Goal: Task Accomplishment & Management: Manage account settings

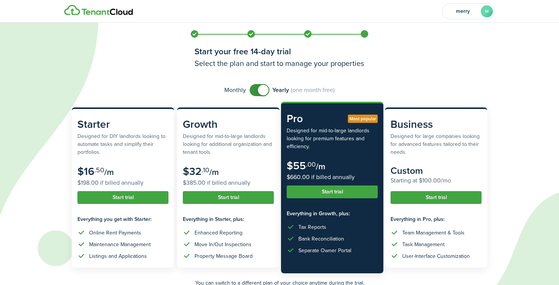
click at [256, 89] on span at bounding box center [260, 90] width 8 height 12
checkbox input "true"
click at [263, 90] on span at bounding box center [260, 90] width 8 height 12
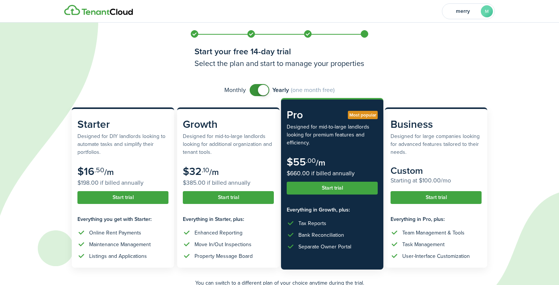
click at [347, 185] on button "Start trial" at bounding box center [332, 188] width 91 height 13
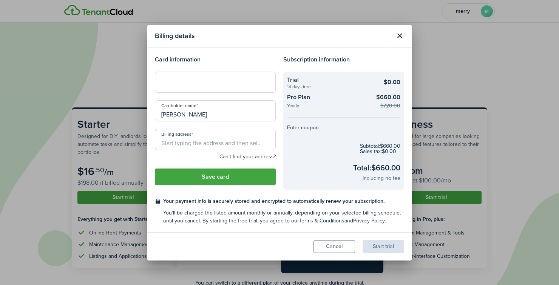
click at [214, 86] on div at bounding box center [215, 82] width 121 height 21
click at [190, 120] on input "[PERSON_NAME]" at bounding box center [215, 110] width 121 height 21
click at [186, 135] on input "Billing address" at bounding box center [215, 139] width 121 height 21
click at [185, 137] on input "Billing address" at bounding box center [215, 139] width 121 height 21
click at [176, 140] on input "Billing address" at bounding box center [215, 139] width 121 height 21
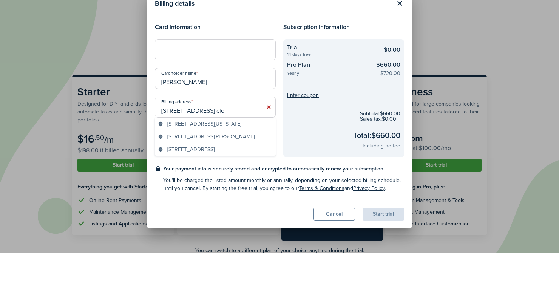
click at [243, 123] on div "Billing details Card information Cardholder name [PERSON_NAME] address [STREET_…" at bounding box center [279, 142] width 559 height 285
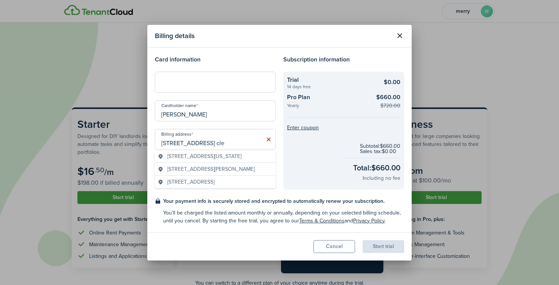
click at [230, 159] on span "[STREET_ADDRESS][US_STATE]" at bounding box center [204, 157] width 74 height 8
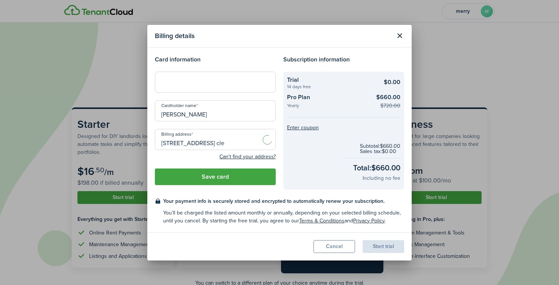
type input "2770 FL-[GEOGRAPHIC_DATA], [GEOGRAPHIC_DATA]"
click at [245, 173] on button "Save card" at bounding box center [215, 177] width 121 height 17
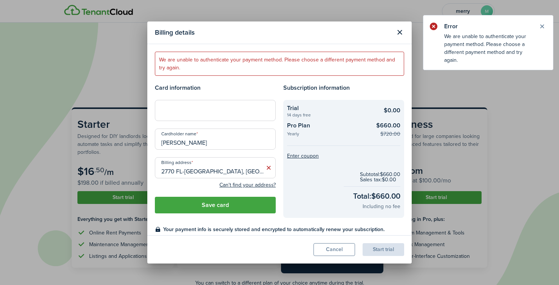
drag, startPoint x: 232, startPoint y: 129, endPoint x: 210, endPoint y: 124, distance: 23.3
click at [213, 129] on input "[PERSON_NAME]" at bounding box center [215, 139] width 121 height 21
click at [186, 100] on div at bounding box center [215, 110] width 121 height 21
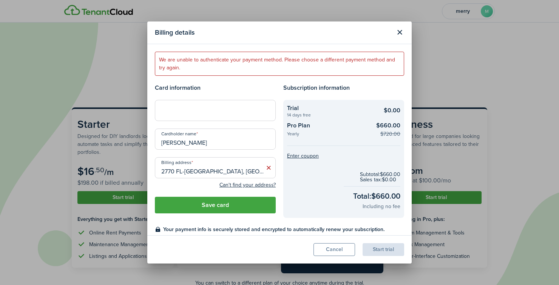
drag, startPoint x: 213, startPoint y: 127, endPoint x: 71, endPoint y: 140, distance: 143.3
click at [71, 140] on div "Billing details We are unable to authenticate your payment method. Please choos…" at bounding box center [279, 142] width 559 height 285
type input "[PERSON_NAME]"
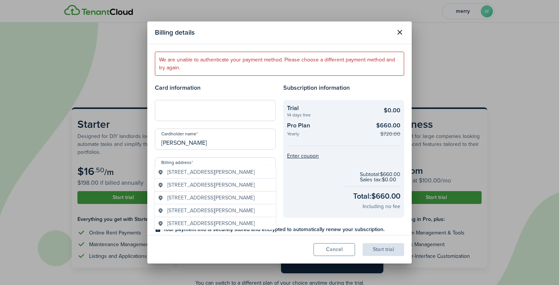
click at [198, 176] on span "[STREET_ADDRESS][PERSON_NAME]" at bounding box center [210, 172] width 87 height 8
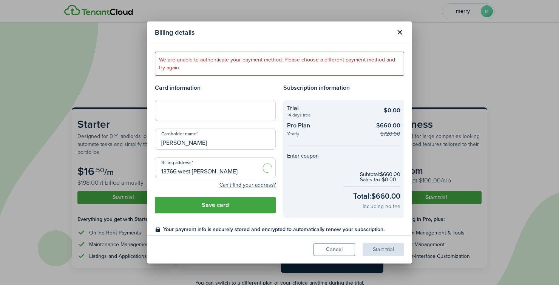
type input "[STREET_ADDRESS][PERSON_NAME]"
click at [223, 197] on button "Save card" at bounding box center [215, 205] width 121 height 17
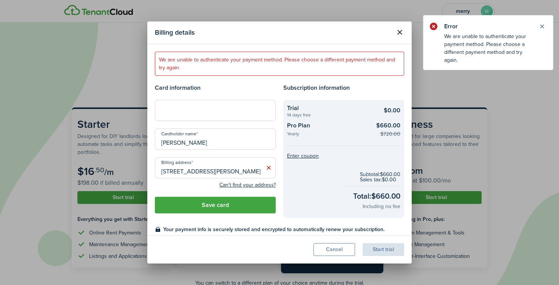
click at [404, 26] on button "Close modal" at bounding box center [399, 32] width 13 height 13
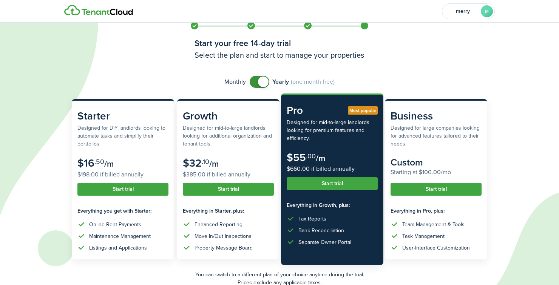
scroll to position [8, 0]
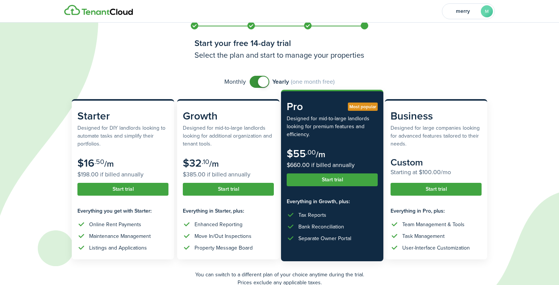
click at [360, 181] on button "Start trial" at bounding box center [332, 180] width 91 height 13
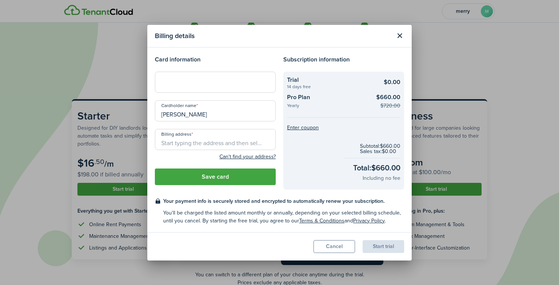
click at [173, 89] on div at bounding box center [215, 82] width 121 height 21
click at [206, 77] on div at bounding box center [215, 82] width 121 height 21
click at [186, 77] on div at bounding box center [215, 82] width 121 height 21
click at [213, 111] on input "[PERSON_NAME]" at bounding box center [215, 110] width 121 height 21
drag, startPoint x: 197, startPoint y: 111, endPoint x: 121, endPoint y: 112, distance: 75.9
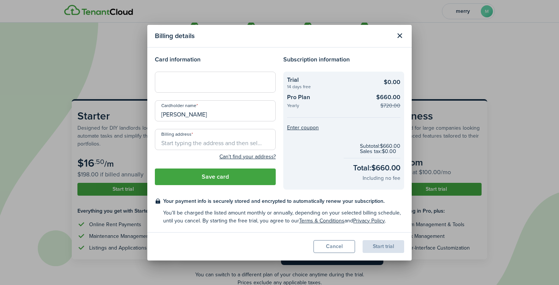
click at [121, 112] on div "Billing details Card information Cardholder name [PERSON_NAME] Billing address …" at bounding box center [279, 142] width 559 height 285
type input "[PERSON_NAME]"
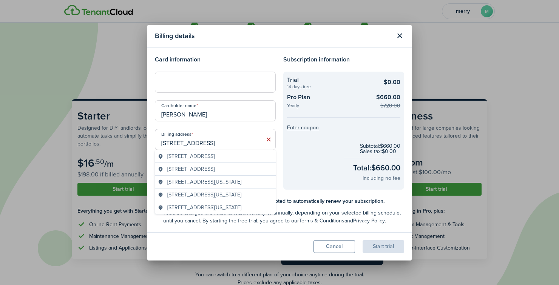
click at [214, 171] on div "[STREET_ADDRESS]" at bounding box center [215, 169] width 121 height 13
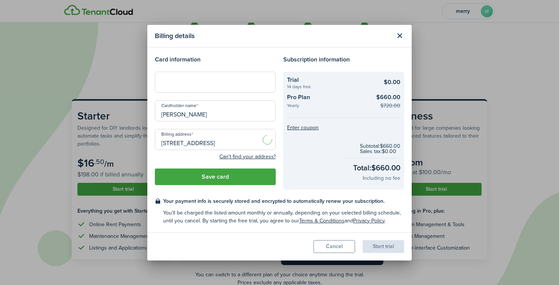
type input "[STREET_ADDRESS]"
click at [211, 179] on button "Save card" at bounding box center [215, 177] width 121 height 17
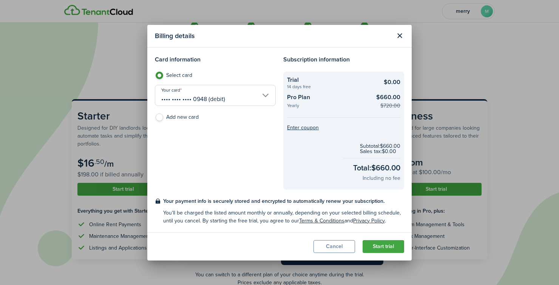
click at [385, 248] on button "Start trial" at bounding box center [383, 246] width 42 height 13
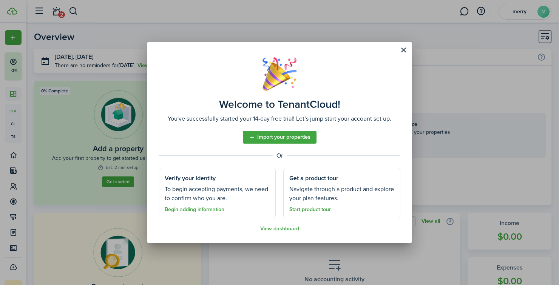
click at [202, 209] on link "Begin adding information" at bounding box center [195, 210] width 60 height 6
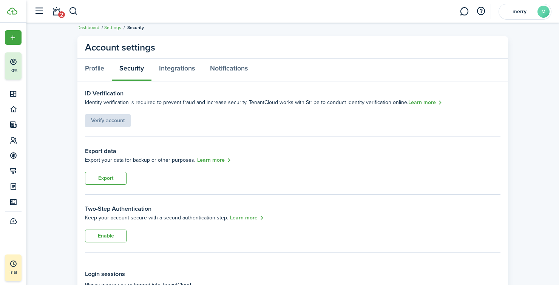
scroll to position [6, 0]
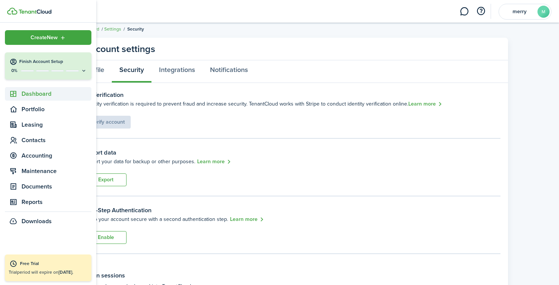
click at [12, 93] on icon at bounding box center [13, 94] width 8 height 8
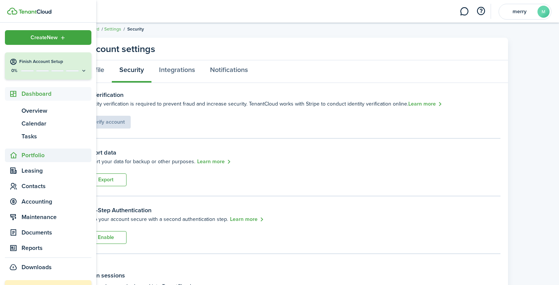
click at [38, 158] on span "Portfolio" at bounding box center [57, 155] width 70 height 9
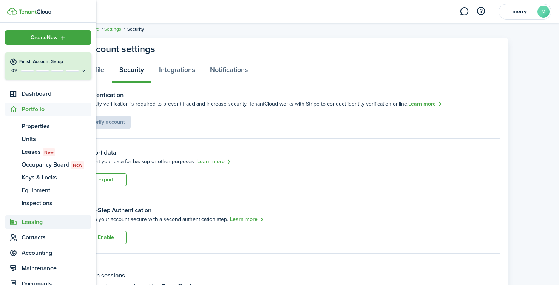
click at [31, 220] on span "Leasing" at bounding box center [57, 222] width 70 height 9
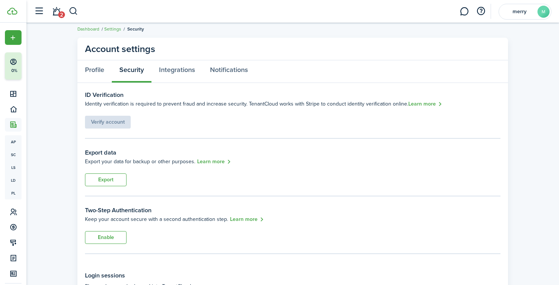
click at [185, 174] on profile-export "Export data Export your data for backup or other purposes. Learn more Export" at bounding box center [292, 167] width 415 height 38
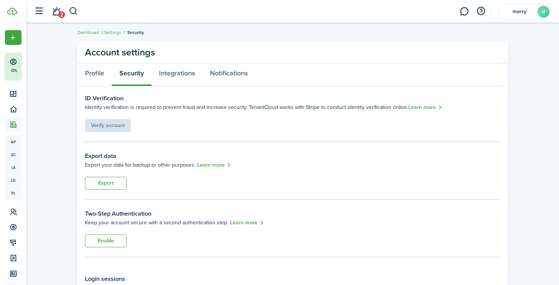
scroll to position [0, 0]
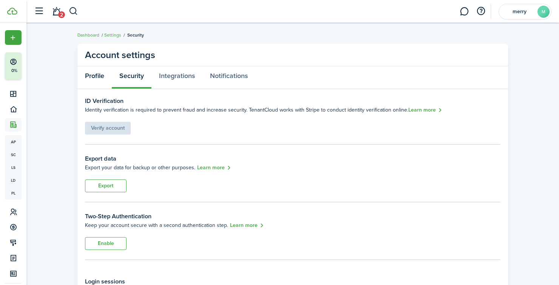
click at [103, 81] on link "Profile" at bounding box center [94, 77] width 34 height 23
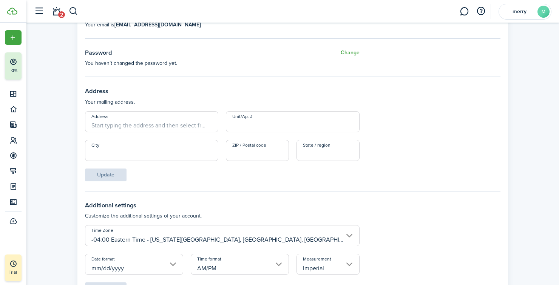
scroll to position [337, 0]
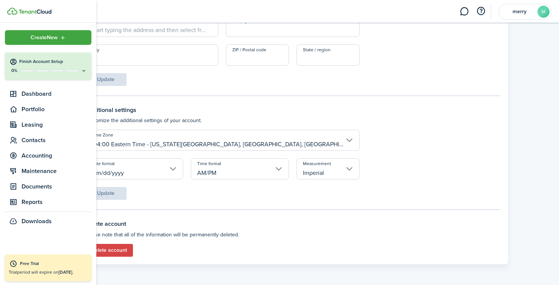
click at [62, 9] on sidebar-logo at bounding box center [48, 11] width 96 height 23
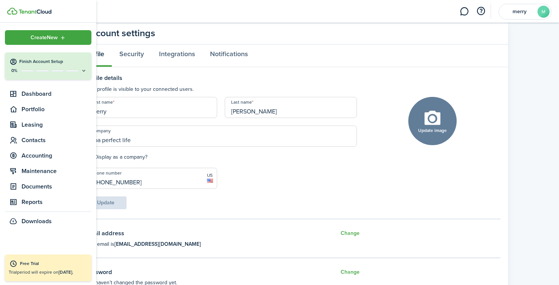
scroll to position [0, 0]
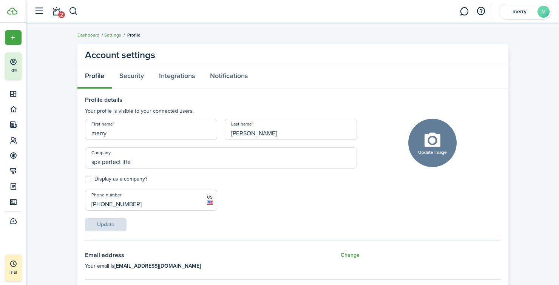
click at [200, 13] on header-wrapper "2 merry M" at bounding box center [290, 11] width 521 height 23
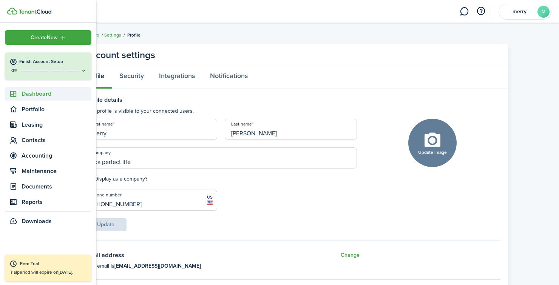
click at [26, 93] on span "Dashboard" at bounding box center [57, 93] width 70 height 9
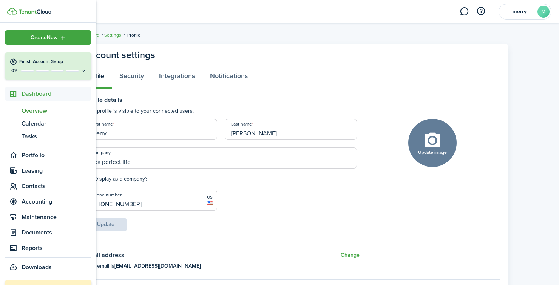
click at [29, 109] on span "Overview" at bounding box center [57, 110] width 70 height 9
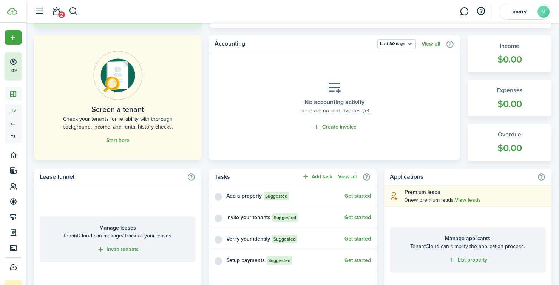
scroll to position [193, 0]
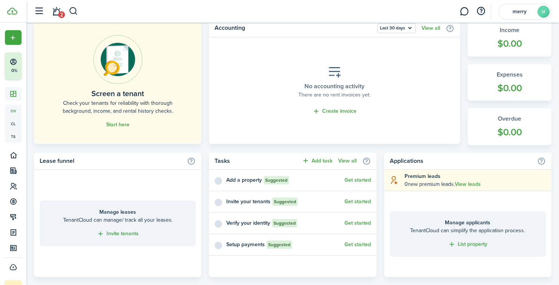
click at [120, 81] on img at bounding box center [117, 59] width 49 height 49
click at [117, 123] on link "Start here" at bounding box center [117, 125] width 23 height 6
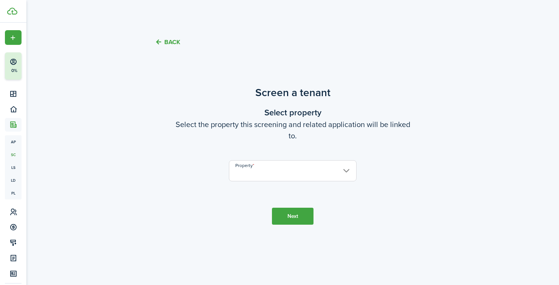
click at [274, 182] on input "Property" at bounding box center [293, 170] width 128 height 21
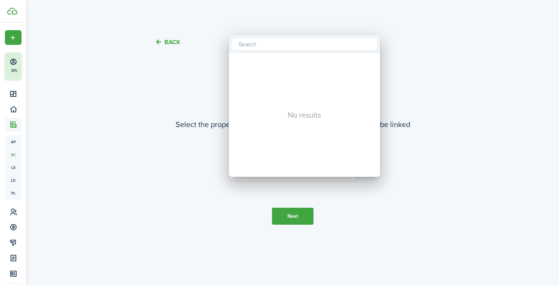
click at [278, 45] on input "text" at bounding box center [304, 44] width 145 height 12
type input "[PERSON_NAME]"
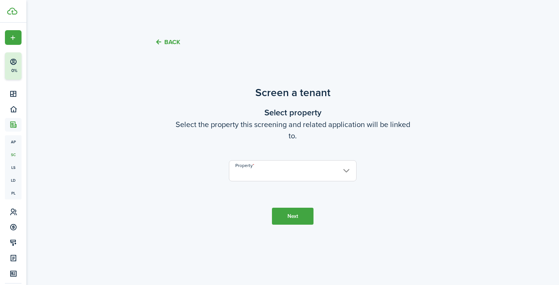
click at [274, 182] on input "Property" at bounding box center [293, 170] width 128 height 21
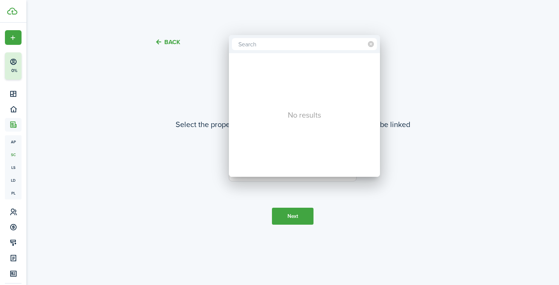
click at [207, 196] on div at bounding box center [279, 143] width 679 height 406
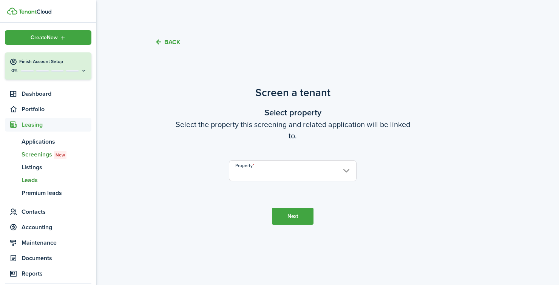
click at [29, 180] on span "Leads" at bounding box center [57, 180] width 70 height 9
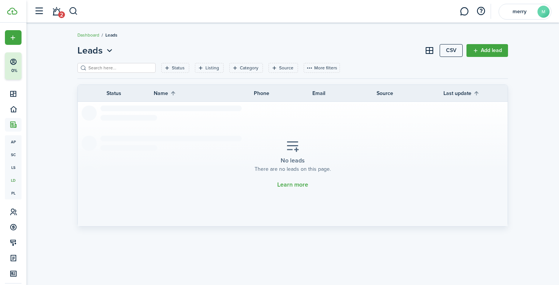
click at [146, 64] on filter-search at bounding box center [116, 68] width 78 height 10
click at [136, 69] on input "search" at bounding box center [119, 68] width 66 height 7
click at [206, 69] on filter-tag-label "Listing" at bounding box center [212, 68] width 14 height 7
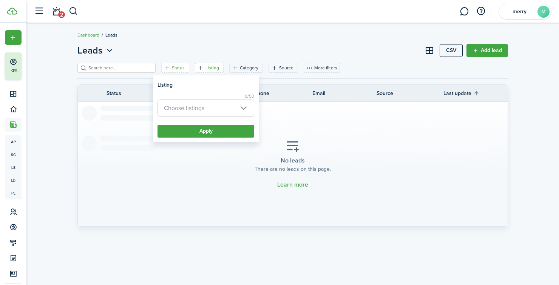
click at [178, 68] on filter-tag-label "Status" at bounding box center [178, 68] width 13 height 7
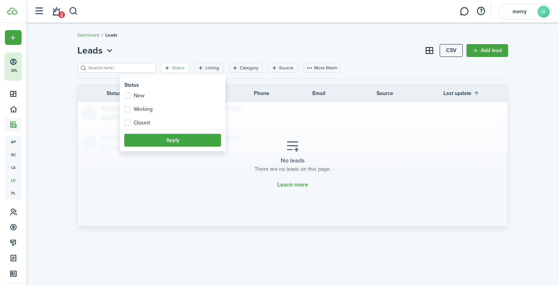
click at [123, 90] on filter-item-popup "Status New Working Closed Apply" at bounding box center [173, 114] width 106 height 75
click at [127, 99] on label "New" at bounding box center [134, 96] width 20 height 6
checkbox input "true"
click at [140, 139] on button "Apply" at bounding box center [172, 140] width 97 height 13
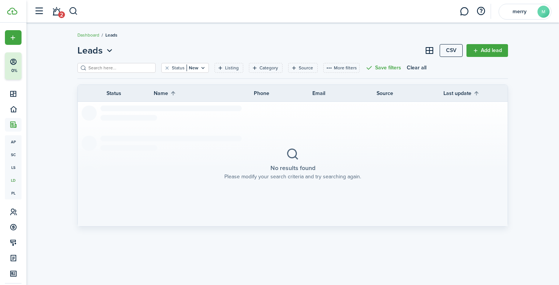
click at [222, 61] on header-page "Leads CSV Add lead" at bounding box center [292, 53] width 430 height 19
click at [203, 77] on div "Leads CSV Add lead Status New Listing Category Source More filters Save filters…" at bounding box center [293, 154] width 438 height 221
click at [218, 68] on icon "Open filter" at bounding box center [220, 68] width 6 height 6
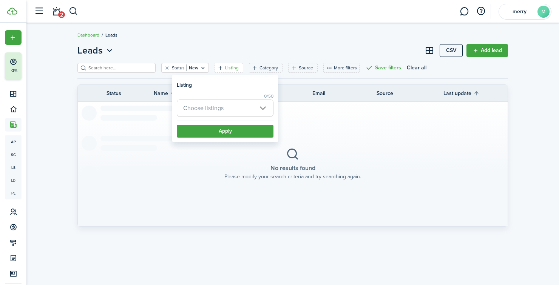
click at [210, 106] on span "Choose listings" at bounding box center [203, 108] width 40 height 9
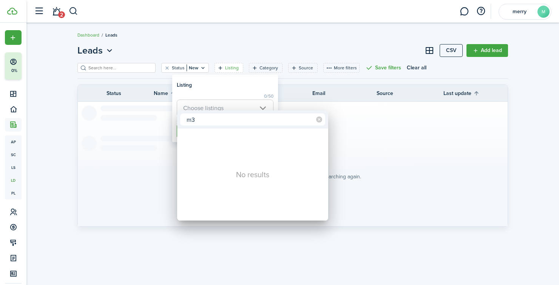
type input "m"
type input "2"
click at [386, 143] on div at bounding box center [279, 143] width 679 height 406
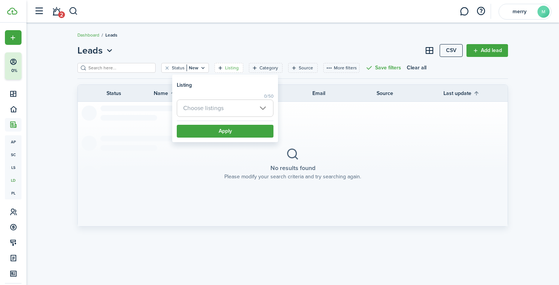
click at [265, 60] on header-page "Leads CSV Add lead" at bounding box center [292, 53] width 430 height 19
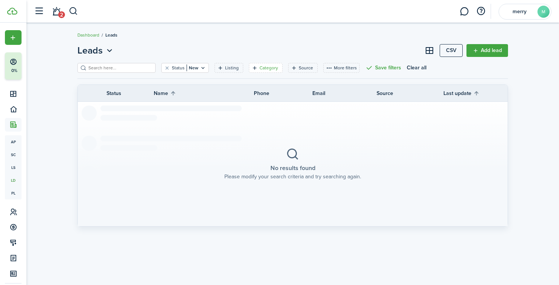
click at [260, 66] on filter-tag-label "Category" at bounding box center [268, 68] width 18 height 7
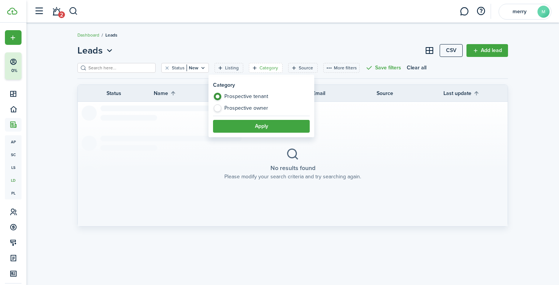
click at [264, 112] on label "Prospective owner" at bounding box center [261, 109] width 97 height 8
radio input "false"
radio input "true"
click at [260, 123] on button "Apply" at bounding box center [261, 126] width 97 height 13
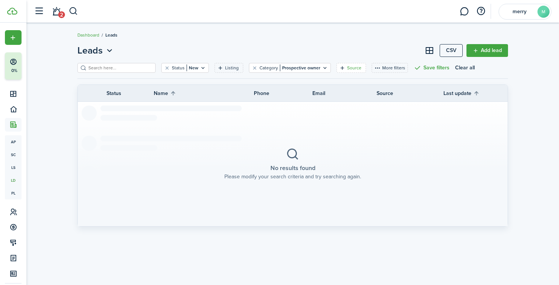
click at [358, 66] on filter-tag "Source" at bounding box center [350, 68] width 29 height 10
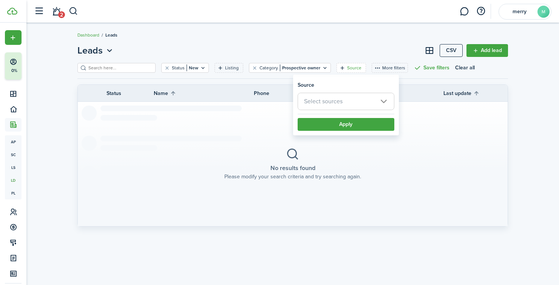
click at [336, 96] on span "Select sources" at bounding box center [346, 101] width 96 height 17
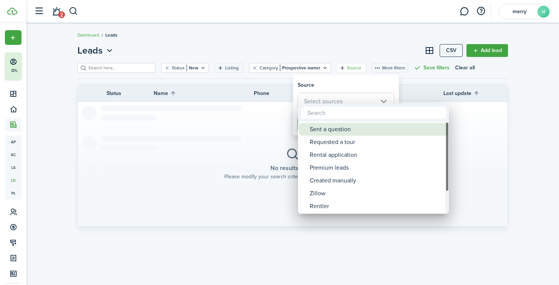
drag, startPoint x: 328, startPoint y: 102, endPoint x: 323, endPoint y: 130, distance: 27.9
click at [323, 130] on div "Sent a question Requested a tour Rental application Premium leads Created manua…" at bounding box center [279, 142] width 559 height 285
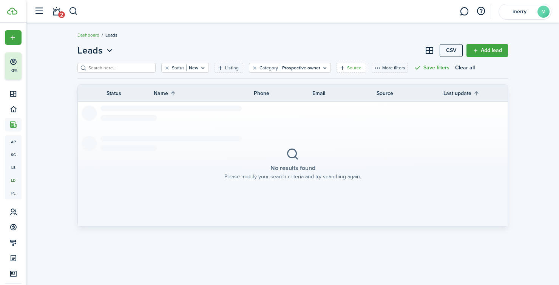
click at [347, 67] on filter-tag-label "Source" at bounding box center [354, 68] width 14 height 7
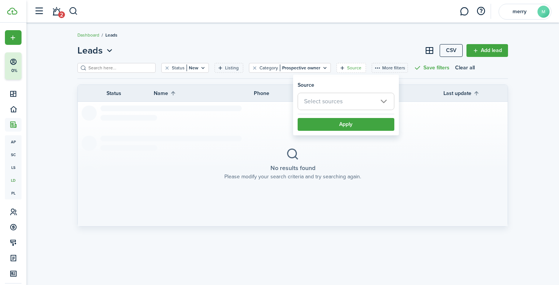
click at [344, 102] on span "Select sources" at bounding box center [346, 101] width 96 height 17
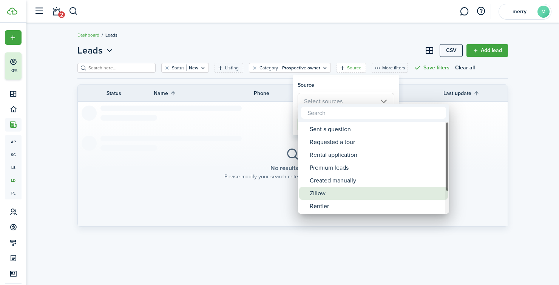
click at [345, 195] on div "Zillow" at bounding box center [377, 193] width 134 height 13
type input "Zillow"
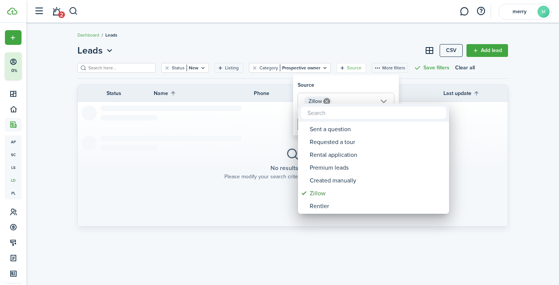
click at [278, 133] on div at bounding box center [279, 143] width 679 height 406
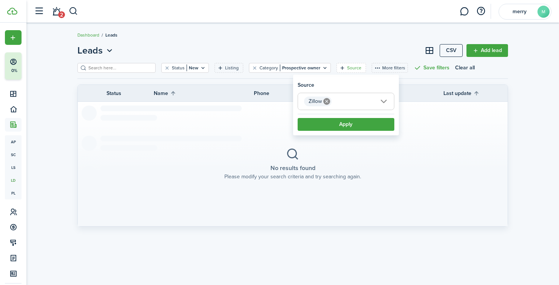
click at [327, 125] on button "Apply" at bounding box center [345, 124] width 97 height 13
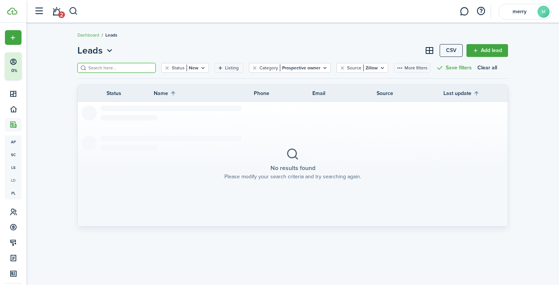
click at [136, 68] on input "search" at bounding box center [119, 68] width 66 height 7
type input "r"
type input "h"
type input "d"
type input "3"
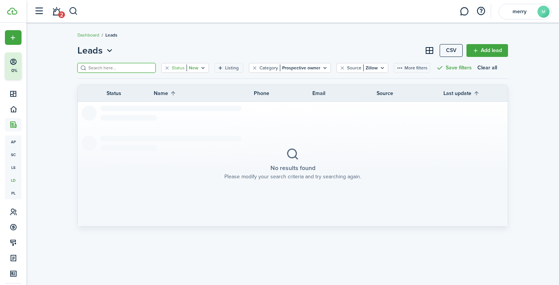
click at [196, 69] on filter-tag "Status New" at bounding box center [185, 68] width 48 height 10
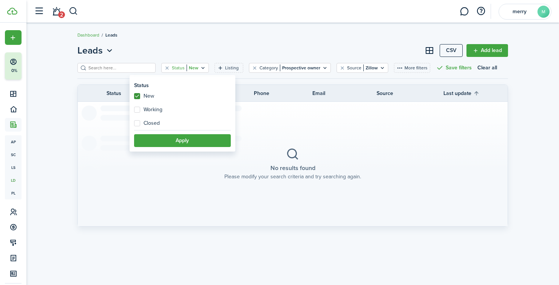
click at [196, 69] on filter-tag "Status New" at bounding box center [185, 68] width 48 height 10
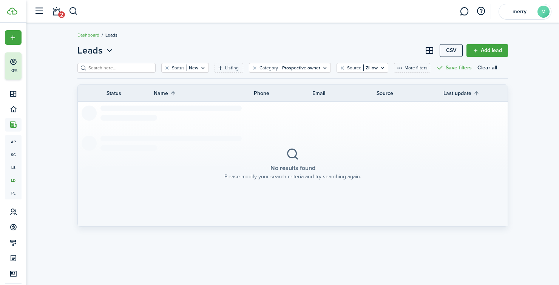
click at [450, 52] on button "CSV" at bounding box center [450, 50] width 23 height 13
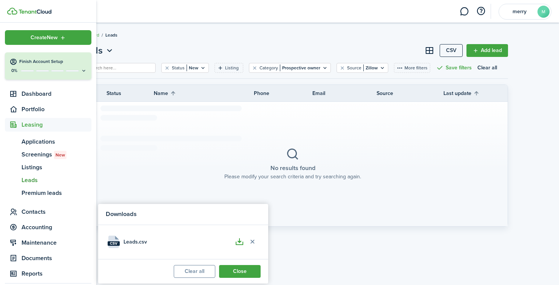
click at [199, 269] on button "Clear all" at bounding box center [195, 271] width 42 height 13
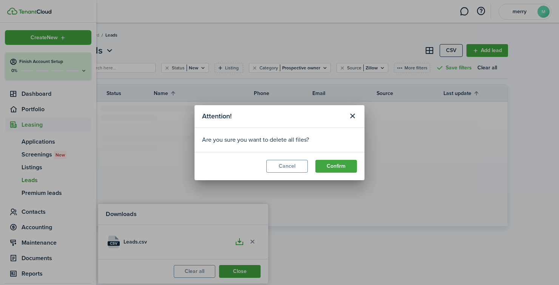
click at [293, 169] on button "Cancel" at bounding box center [287, 166] width 42 height 13
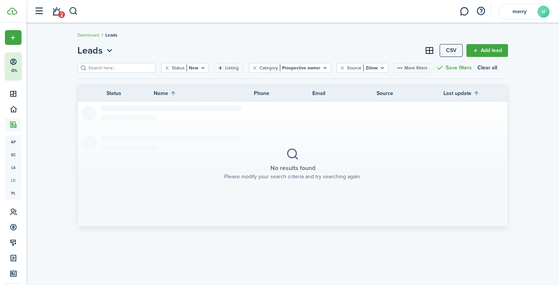
click at [447, 45] on button "CSV" at bounding box center [450, 50] width 23 height 13
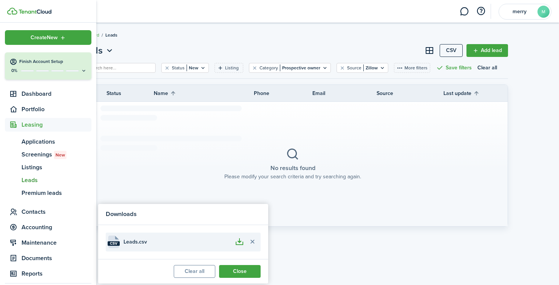
click at [234, 247] on button "button" at bounding box center [239, 242] width 13 height 13
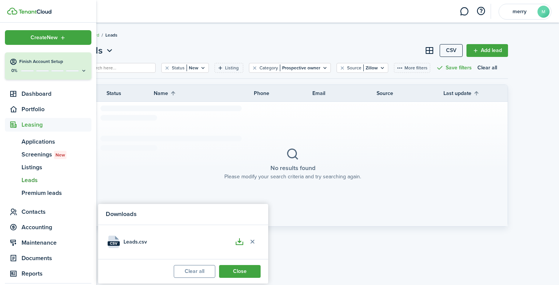
click at [334, 45] on header-page "Leads CSV Add lead" at bounding box center [292, 53] width 430 height 19
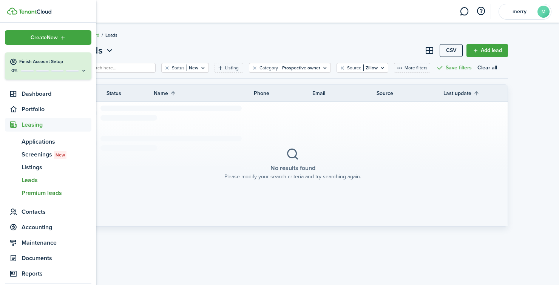
click at [50, 198] on link "pl Premium leads" at bounding box center [48, 193] width 86 height 13
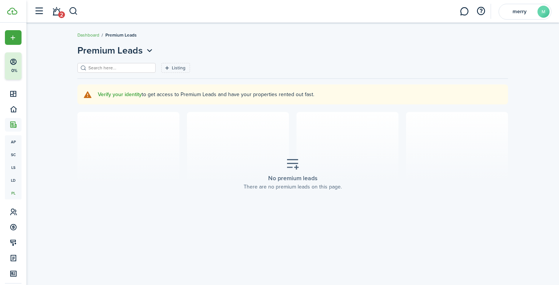
click at [281, 206] on section "No premium leads There are no premium leads on this page." at bounding box center [292, 174] width 430 height 125
click at [122, 64] on filter-search at bounding box center [116, 68] width 78 height 10
click at [121, 72] on filter-search at bounding box center [116, 68] width 78 height 10
click at [121, 71] on input "search" at bounding box center [119, 68] width 66 height 7
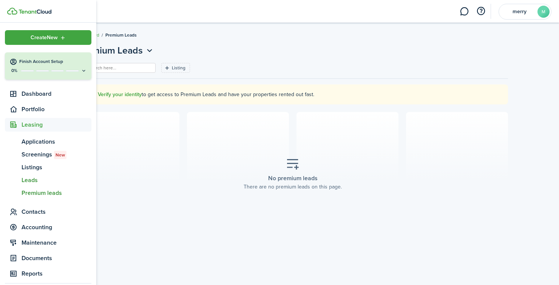
click at [29, 179] on span "Leads" at bounding box center [57, 180] width 70 height 9
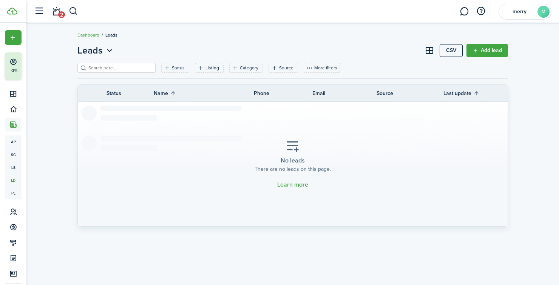
click at [181, 158] on section "No leads There are no leads on this page. Learn more" at bounding box center [293, 164] width 430 height 125
click at [125, 68] on input "search" at bounding box center [119, 68] width 66 height 7
click at [116, 92] on th "Status" at bounding box center [129, 93] width 47 height 8
click at [95, 39] on ul "Dashboard Leads" at bounding box center [97, 35] width 40 height 10
click at [105, 52] on icon "Open menu" at bounding box center [110, 50] width 10 height 9
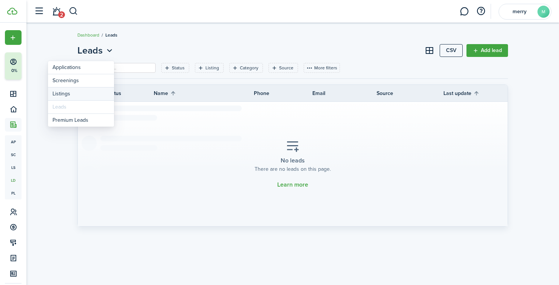
click at [65, 92] on link "Listings" at bounding box center [81, 94] width 66 height 13
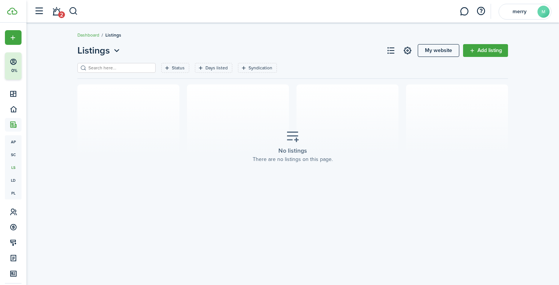
click at [95, 69] on input "search" at bounding box center [119, 68] width 66 height 7
click at [106, 54] on span "Listings" at bounding box center [93, 51] width 32 height 14
click at [77, 78] on link "Screenings" at bounding box center [88, 80] width 66 height 13
click at [101, 55] on span "Screenings" at bounding box center [100, 51] width 47 height 14
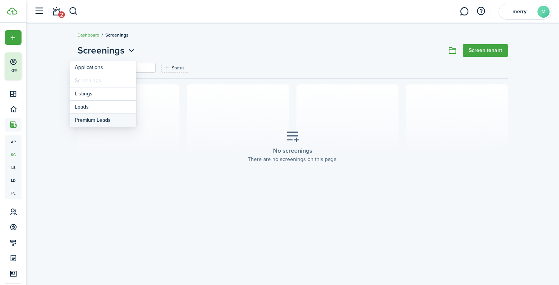
click at [86, 119] on link "Premium Leads" at bounding box center [103, 120] width 66 height 13
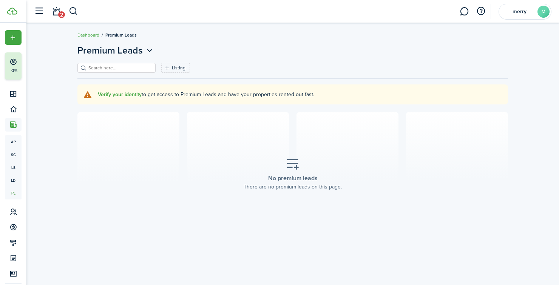
click at [117, 53] on span "Premium Leads" at bounding box center [109, 51] width 65 height 14
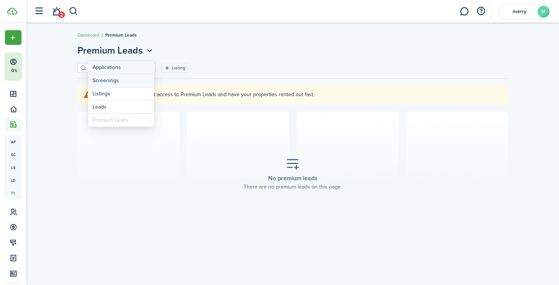
click at [101, 71] on link "Applications" at bounding box center [121, 67] width 66 height 13
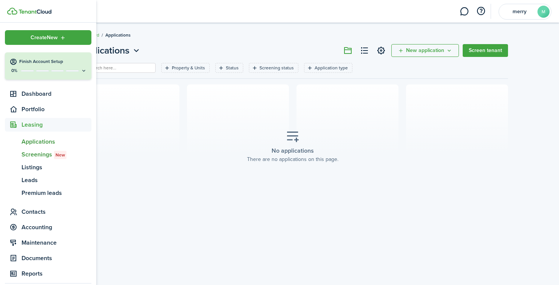
click at [36, 155] on span "Screenings New" at bounding box center [57, 154] width 70 height 9
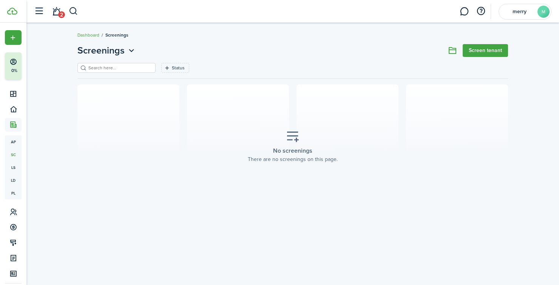
click at [164, 157] on section "No screenings There are no screenings on this page." at bounding box center [292, 147] width 430 height 125
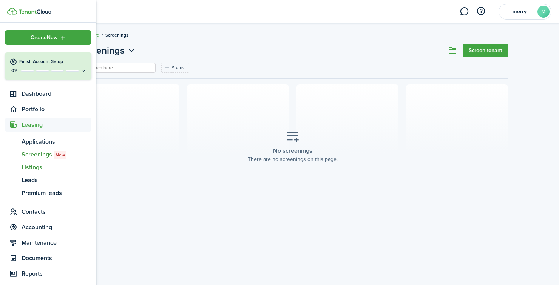
click at [31, 171] on span "Listings" at bounding box center [57, 167] width 70 height 9
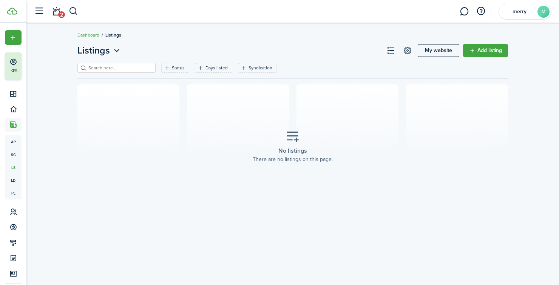
click at [169, 166] on section "No listings There are no listings on this page." at bounding box center [292, 147] width 430 height 125
click at [140, 65] on input "search" at bounding box center [119, 68] width 66 height 7
click at [168, 69] on icon "Open filter" at bounding box center [167, 68] width 6 height 6
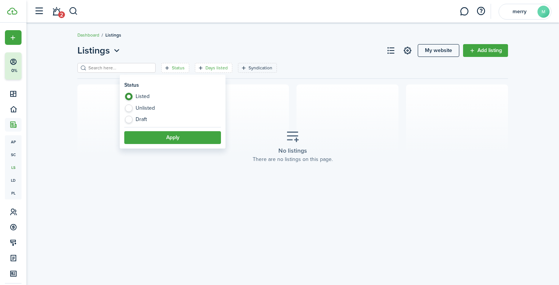
click at [208, 69] on filter-tag-label "Days listed" at bounding box center [216, 68] width 22 height 7
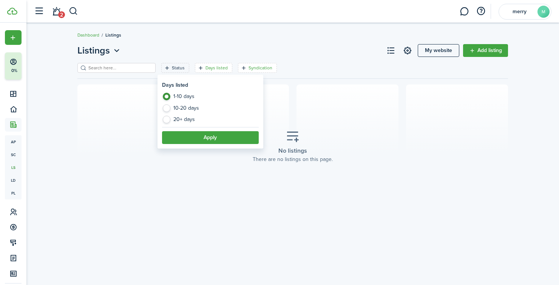
click at [251, 70] on filter-tag-label "Syndication" at bounding box center [260, 68] width 24 height 7
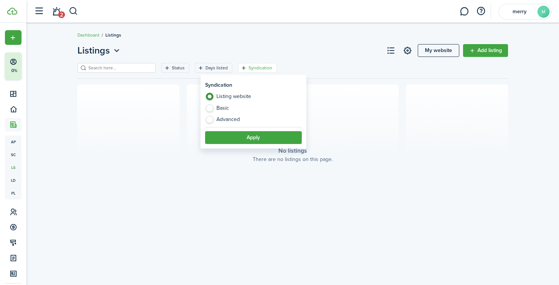
click at [326, 81] on listing-list-filter "Status Days listed Syndication Save filters Clear all" at bounding box center [292, 74] width 430 height 22
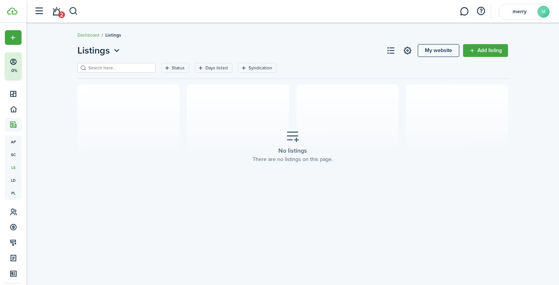
click at [397, 44] on header-page-right "My website Add listing" at bounding box center [445, 50] width 123 height 13
click at [394, 45] on button at bounding box center [390, 50] width 13 height 13
click at [392, 47] on button at bounding box center [390, 50] width 13 height 13
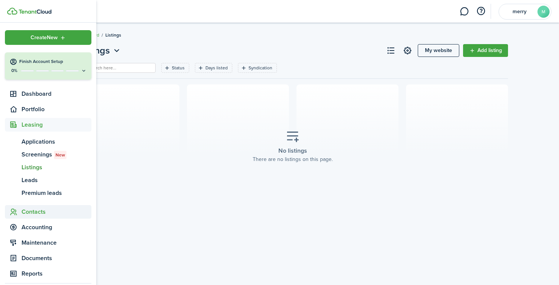
click at [33, 212] on span "Contacts" at bounding box center [57, 212] width 70 height 9
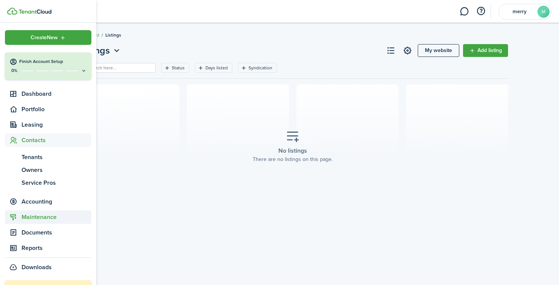
click at [32, 218] on span "Maintenance" at bounding box center [57, 217] width 70 height 9
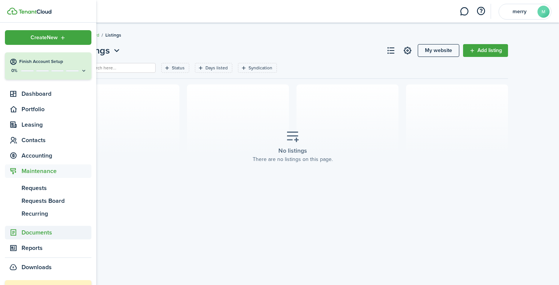
click at [32, 230] on span "Documents" at bounding box center [57, 232] width 70 height 9
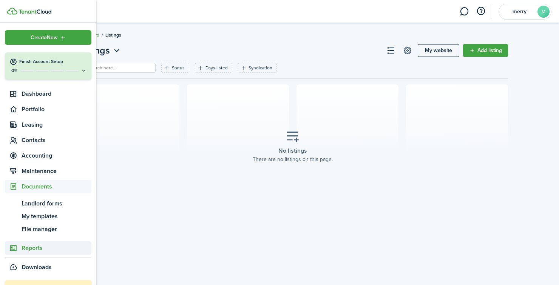
click at [31, 244] on span "Reports" at bounding box center [57, 248] width 70 height 9
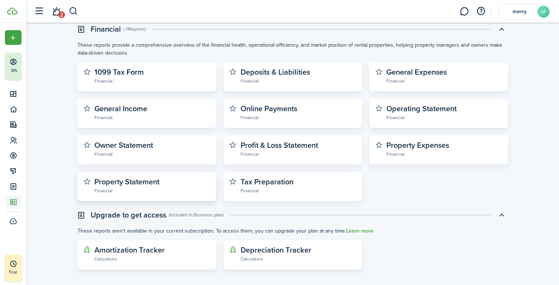
scroll to position [216, 0]
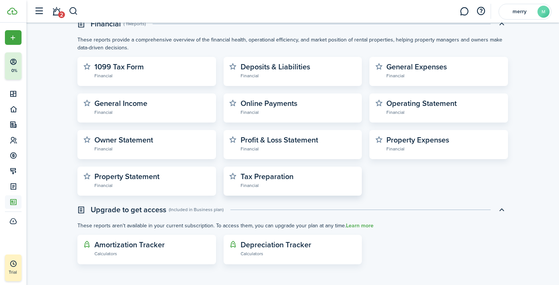
click at [262, 188] on widget-stats-subtitle "Financial" at bounding box center [298, 186] width 116 height 8
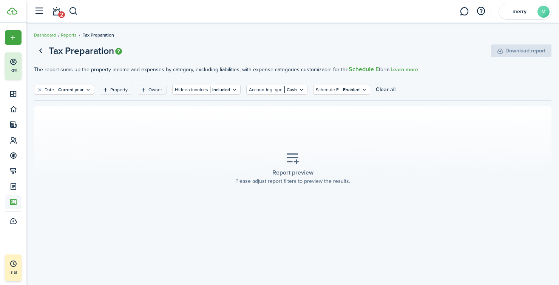
click at [287, 156] on icon at bounding box center [293, 158] width 14 height 13
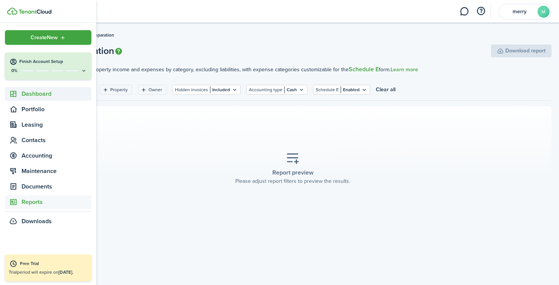
click at [28, 101] on span "Dashboard" at bounding box center [48, 94] width 86 height 14
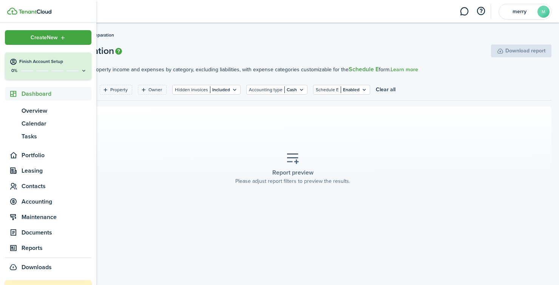
click at [28, 101] on ul "ov Overview cl Calendar ts Tasks" at bounding box center [48, 124] width 86 height 46
click at [31, 107] on span "Overview" at bounding box center [57, 110] width 70 height 9
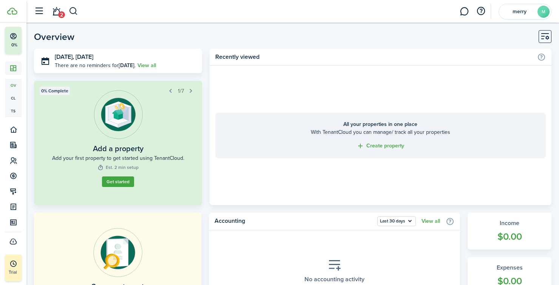
click at [43, 12] on button "button" at bounding box center [39, 11] width 14 height 14
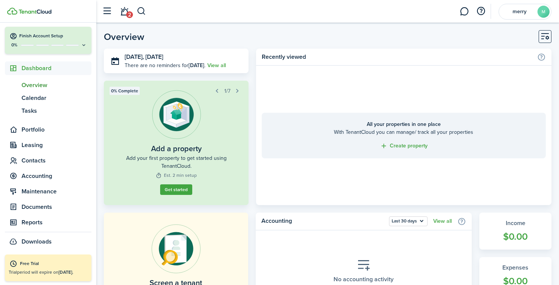
click at [177, 195] on link "Get started" at bounding box center [176, 190] width 32 height 11
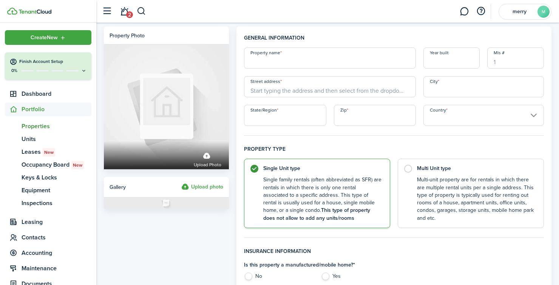
click at [293, 55] on input "Property name" at bounding box center [330, 58] width 172 height 21
type input "j"
type input "the big house"
type input "2001"
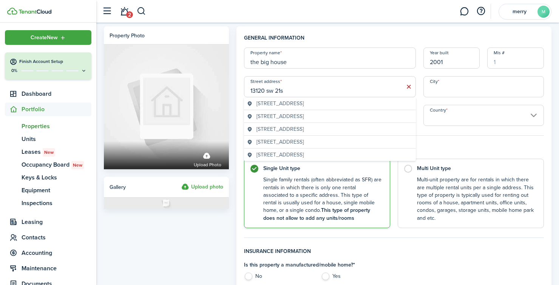
click at [303, 118] on span "[STREET_ADDRESS]" at bounding box center [279, 116] width 47 height 8
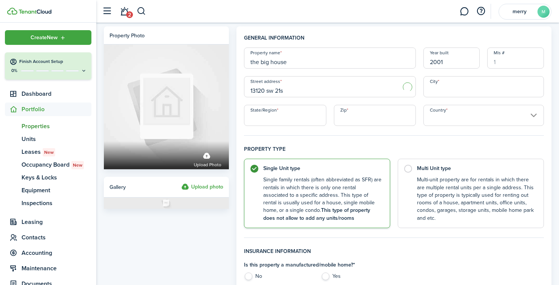
type input "[STREET_ADDRESS]"
type input "Miramar"
type input "FL"
type input "33027"
type input "[GEOGRAPHIC_DATA]"
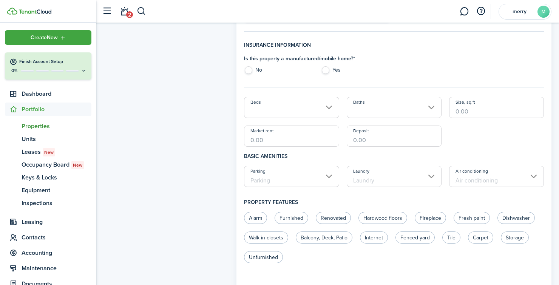
scroll to position [217, 0]
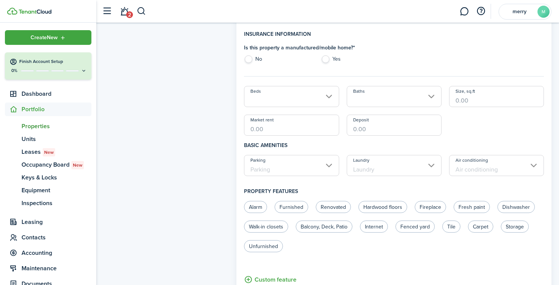
click at [327, 62] on label "Yes" at bounding box center [355, 60] width 69 height 11
radio input "true"
click at [313, 102] on input "Beds" at bounding box center [291, 96] width 95 height 21
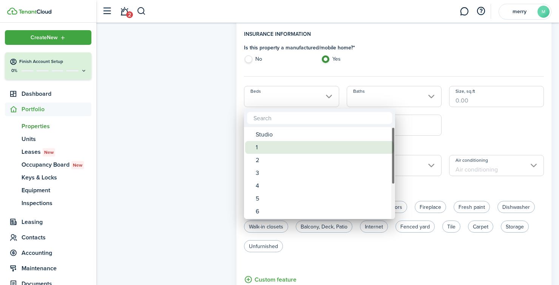
click at [333, 147] on div "1" at bounding box center [323, 147] width 134 height 13
type input "1"
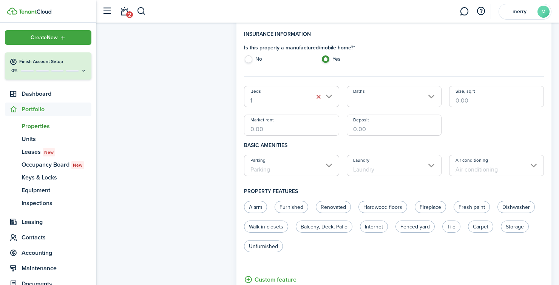
click at [317, 102] on button "button" at bounding box center [318, 97] width 11 height 11
click at [323, 101] on input "Beds" at bounding box center [291, 96] width 95 height 21
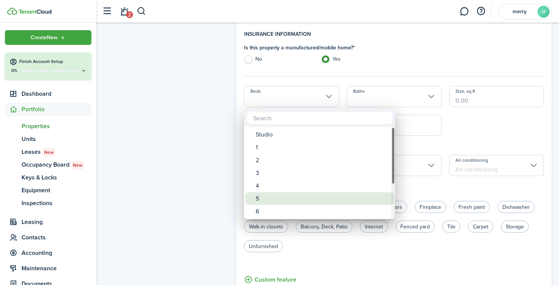
click at [355, 196] on div "5" at bounding box center [323, 199] width 134 height 13
type input "5"
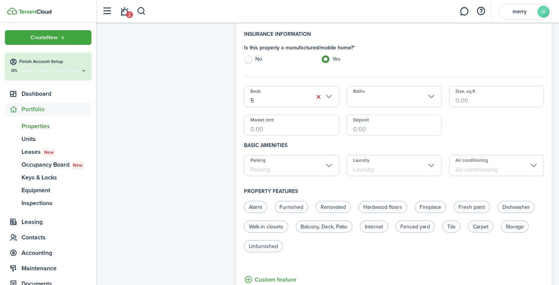
click at [323, 132] on input "Market rent" at bounding box center [291, 125] width 95 height 21
type input "$2,500.00"
click at [370, 126] on input "Deposit" at bounding box center [394, 125] width 95 height 21
click at [397, 99] on input "Baths" at bounding box center [394, 96] width 95 height 21
type input "$1,000.00"
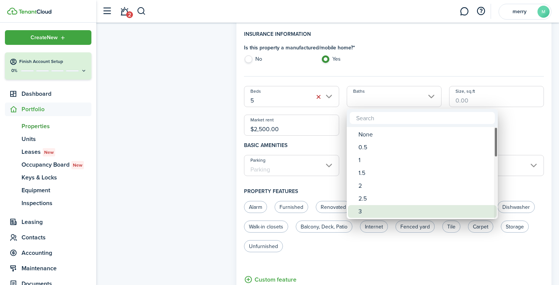
click at [403, 205] on div "3" at bounding box center [425, 211] width 134 height 13
type input "3"
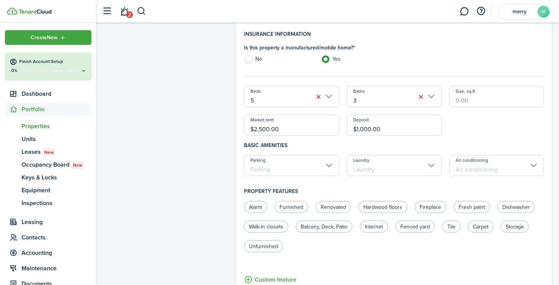
click at [480, 100] on input "Size, sq.ft" at bounding box center [496, 96] width 95 height 21
click at [321, 170] on input "Parking" at bounding box center [291, 165] width 95 height 21
type input "3,500"
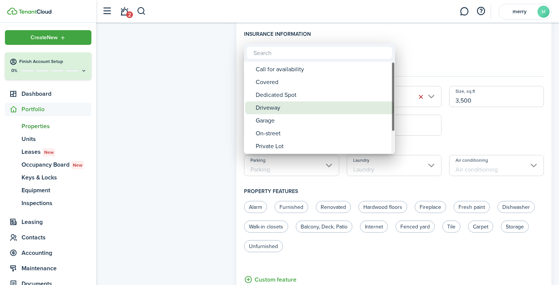
click at [337, 108] on div "Driveway" at bounding box center [323, 108] width 134 height 13
type input "Driveway"
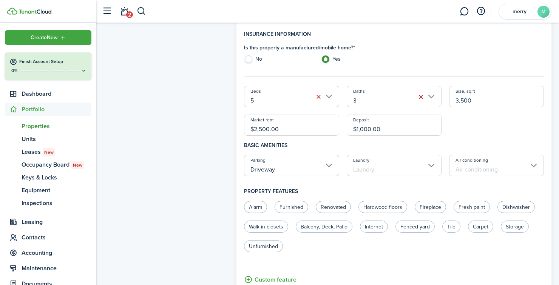
click at [391, 173] on input "Laundry" at bounding box center [394, 165] width 95 height 21
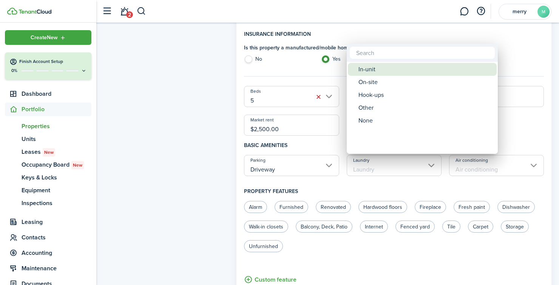
click at [406, 69] on div "In-unit" at bounding box center [425, 69] width 134 height 13
type input "In-unit"
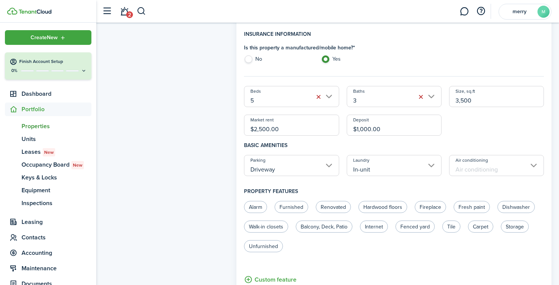
click at [468, 172] on input "Air conditioning" at bounding box center [496, 165] width 95 height 21
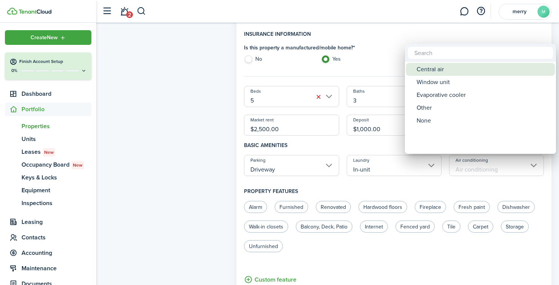
click at [439, 72] on div "Central air" at bounding box center [483, 69] width 134 height 13
type input "Central air"
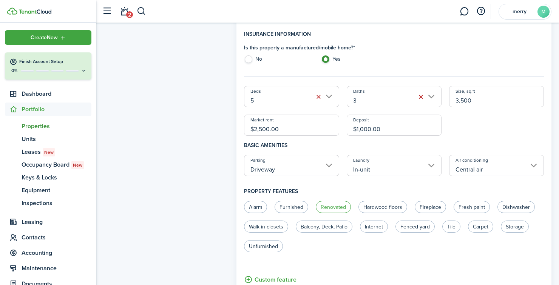
click at [339, 210] on label "Renovated" at bounding box center [333, 207] width 35 height 12
radio input "true"
click at [379, 202] on label "Hardwood floors" at bounding box center [382, 207] width 49 height 12
click at [378, 207] on label "Hardwood floors" at bounding box center [382, 207] width 49 height 12
radio input "false"
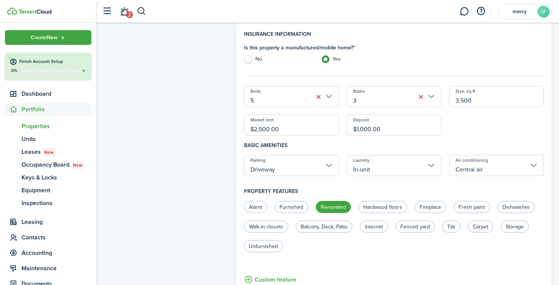
click at [470, 215] on control-radio-group "Alarm Furnished Renovated Hardwood floors Fireplace Fresh paint Dishwasher Walk…" at bounding box center [390, 230] width 300 height 59
click at [470, 208] on label "Fresh paint" at bounding box center [471, 207] width 36 height 12
radio input "true"
click at [508, 212] on label "Dishwasher" at bounding box center [515, 207] width 37 height 12
radio input "true"
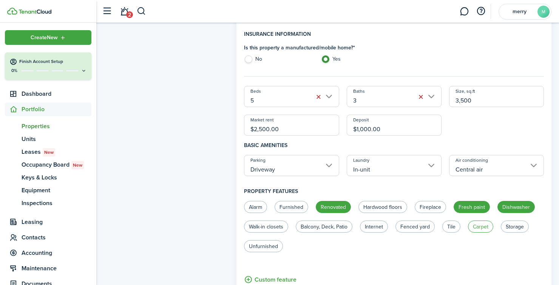
click at [485, 228] on label "Carpet" at bounding box center [480, 227] width 25 height 12
radio input "true"
click at [431, 227] on control-radio-group "Alarm Furnished Renovated Hardwood floors Fireplace Fresh paint Dishwasher Walk…" at bounding box center [390, 230] width 300 height 59
click at [396, 229] on label "Fenced yard" at bounding box center [414, 227] width 39 height 12
click at [380, 220] on control-radio-group "Alarm Furnished Renovated Hardwood floors Fireplace Fresh paint Dishwasher Walk…" at bounding box center [390, 230] width 300 height 59
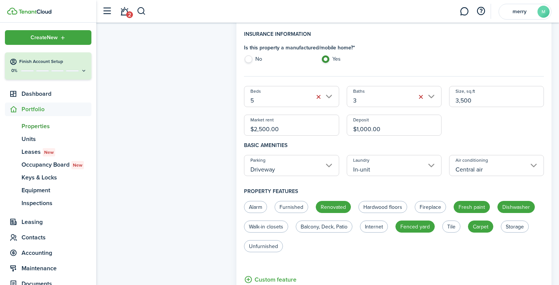
drag, startPoint x: 380, startPoint y: 220, endPoint x: 396, endPoint y: 223, distance: 16.1
click at [380, 221] on control-radio-group "Alarm Furnished Renovated Hardwood floors Fireplace Fresh paint Dishwasher Walk…" at bounding box center [390, 230] width 300 height 59
click at [421, 225] on label "Fenced yard" at bounding box center [414, 227] width 39 height 12
radio input "false"
click at [336, 228] on label "Balcony, Deck, Patio" at bounding box center [324, 227] width 57 height 12
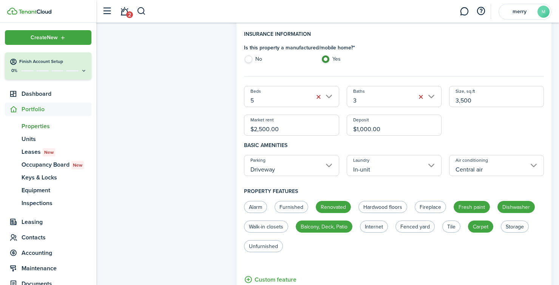
radio input "true"
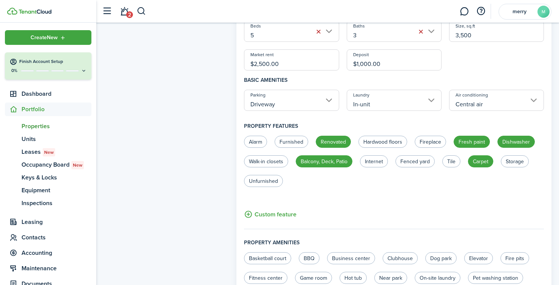
scroll to position [314, 0]
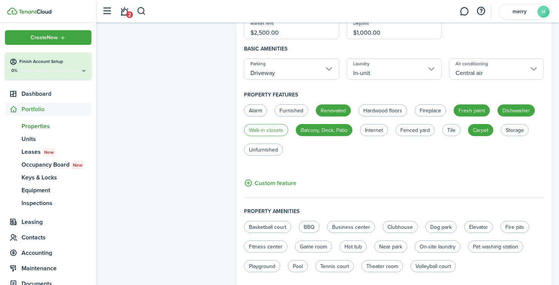
click at [264, 136] on label "Walk-in closets" at bounding box center [266, 130] width 44 height 12
radio input "true"
click at [269, 156] on label "Unfurnished" at bounding box center [263, 150] width 39 height 12
radio input "true"
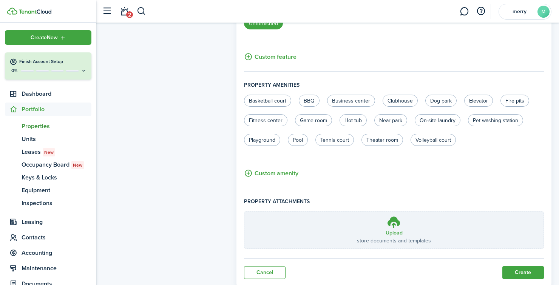
scroll to position [462, 0]
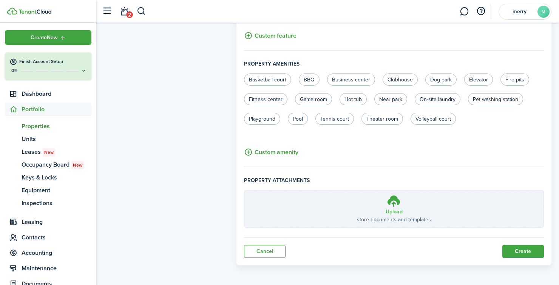
click at [523, 253] on button "Create" at bounding box center [523, 251] width 42 height 13
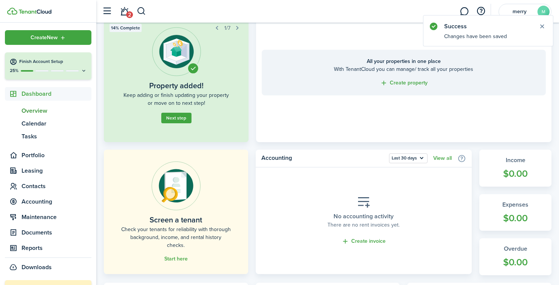
scroll to position [72, 0]
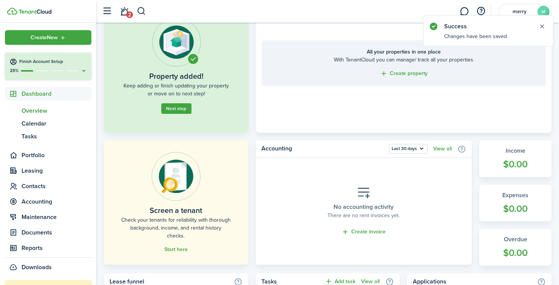
click at [181, 112] on button "Next step" at bounding box center [176, 108] width 30 height 11
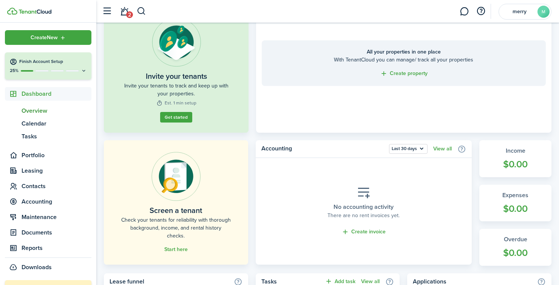
click at [181, 115] on button "Get started" at bounding box center [176, 117] width 32 height 11
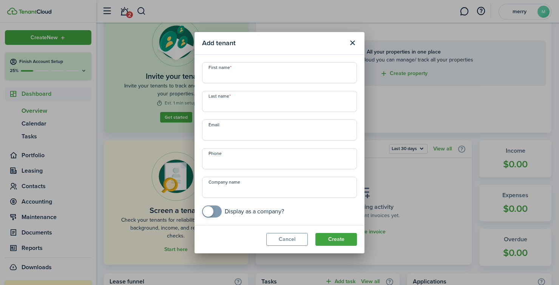
click at [303, 76] on input "First name" at bounding box center [279, 72] width 155 height 21
type input "mmikibrian"
type input "[PERSON_NAME]"
type input "[EMAIL_ADDRESS][DOMAIN_NAME]"
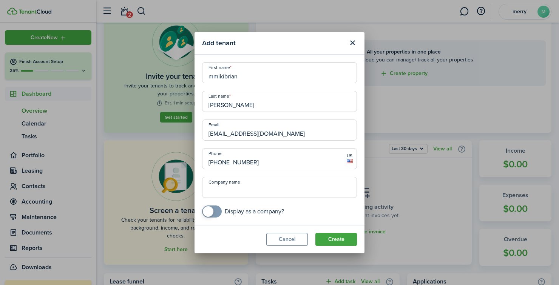
type input "[PHONE_NUMBER]"
click at [259, 196] on input "Company name" at bounding box center [279, 187] width 155 height 21
click at [212, 214] on span at bounding box center [208, 211] width 11 height 11
checkbox input "false"
click at [212, 214] on span at bounding box center [215, 211] width 11 height 11
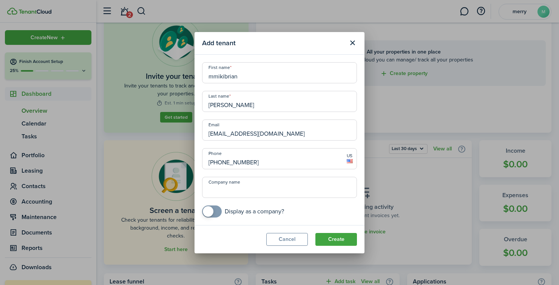
click at [349, 234] on button "Create" at bounding box center [336, 239] width 42 height 13
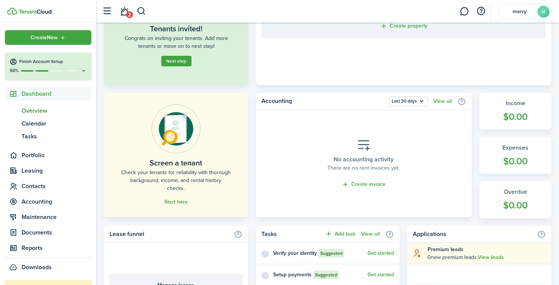
scroll to position [121, 0]
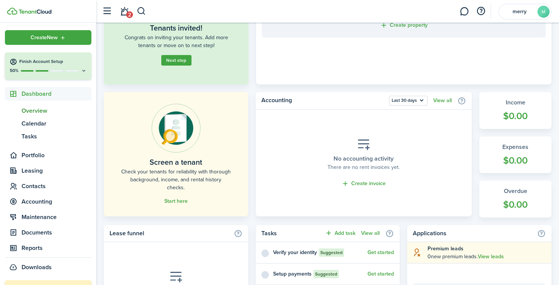
click at [182, 199] on link "Start here" at bounding box center [175, 202] width 23 height 6
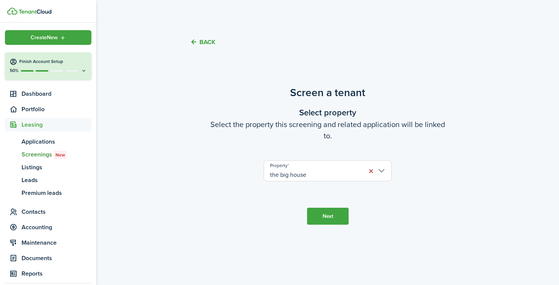
click at [288, 182] on input "the big house" at bounding box center [327, 170] width 128 height 21
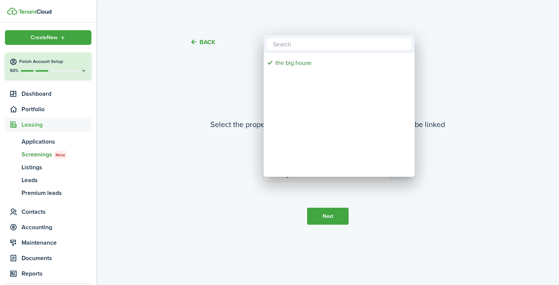
click at [327, 233] on div at bounding box center [279, 143] width 679 height 406
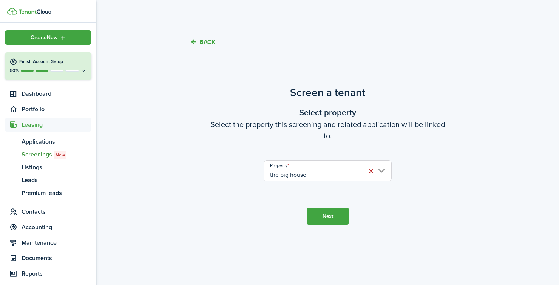
click at [327, 225] on button "Next" at bounding box center [328, 216] width 42 height 17
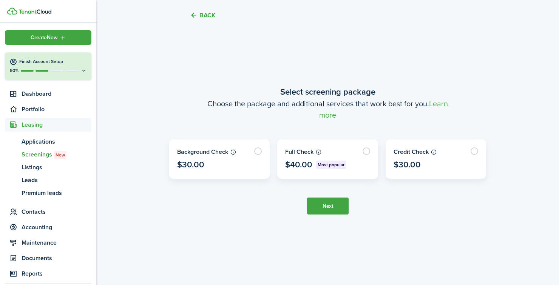
scroll to position [263, 0]
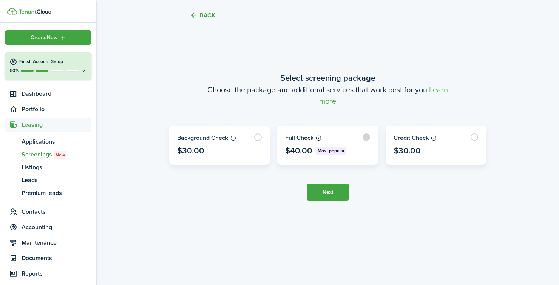
click at [308, 165] on label at bounding box center [327, 145] width 100 height 39
radio input "true"
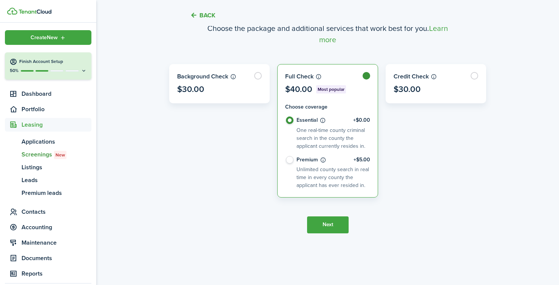
scroll to position [288, 0]
click at [320, 234] on button "Next" at bounding box center [328, 225] width 42 height 17
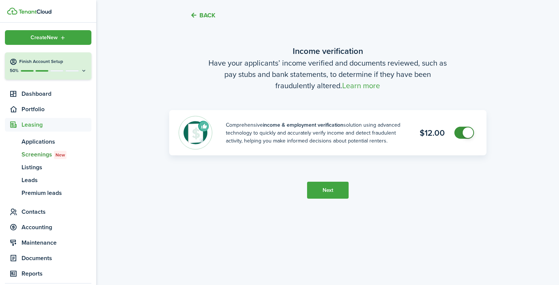
scroll to position [585, 0]
click at [314, 199] on button "Next" at bounding box center [328, 190] width 42 height 17
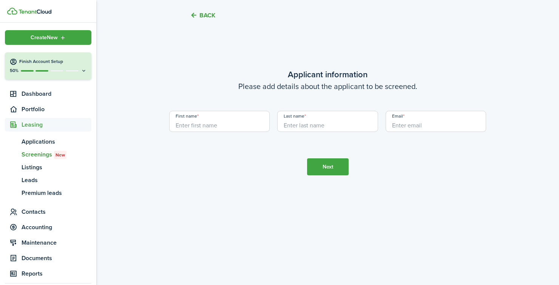
scroll to position [931, 0]
click at [231, 132] on input "First name" at bounding box center [219, 121] width 101 height 21
type input "[PERSON_NAME]"
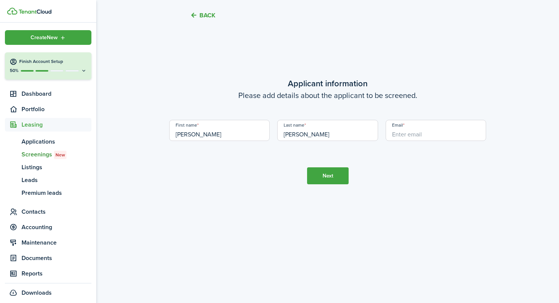
click at [290, 147] on tc-wizard-step "Applicant information Please add details about the applicant to be screened. Fi…" at bounding box center [327, 130] width 317 height 303
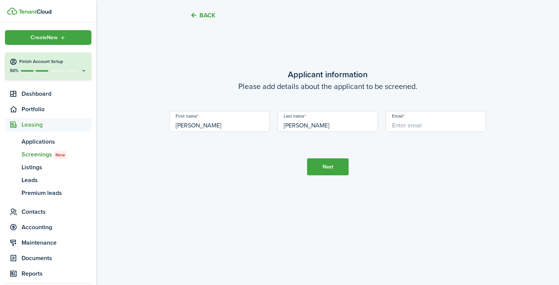
click at [399, 132] on input "Email" at bounding box center [435, 121] width 101 height 21
click at [384, 205] on tc-wizard-step "Applicant information Please add details about the applicant to be screened. Fi…" at bounding box center [327, 121] width 317 height 285
click at [444, 132] on input "[EMAIL_ADDRESS][DOMAIN_NAME]" at bounding box center [435, 121] width 101 height 21
type input "[EMAIL_ADDRESS][DOMAIN_NAME]"
click at [336, 176] on button "Next" at bounding box center [328, 167] width 42 height 17
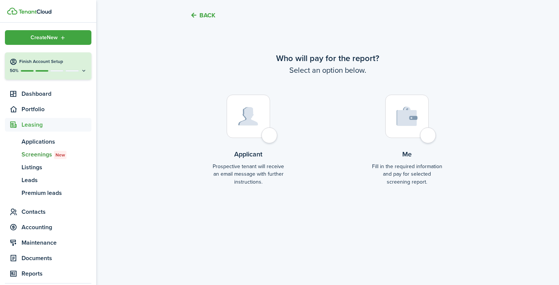
scroll to position [1277, 0]
click at [270, 138] on div at bounding box center [247, 116] width 43 height 43
radio input "true"
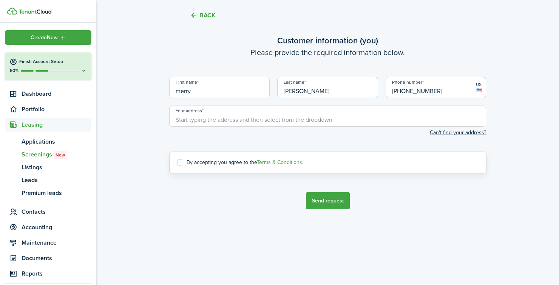
scroll to position [1550, 0]
click at [267, 127] on input "Your address" at bounding box center [327, 116] width 317 height 21
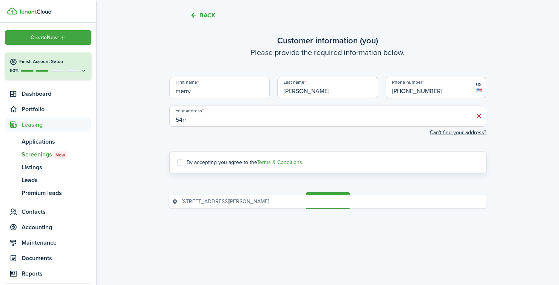
click at [258, 203] on span "[STREET_ADDRESS][PERSON_NAME]" at bounding box center [225, 202] width 87 height 8
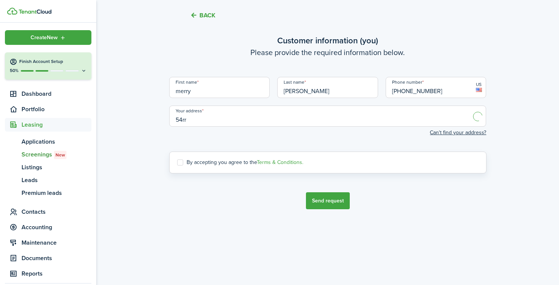
type input "[STREET_ADDRESS][PERSON_NAME]"
click at [256, 166] on label "By accepting you agree to the Terms & Conditions." at bounding box center [240, 163] width 126 height 6
click at [177, 163] on input "By accepting you agree to the Terms & Conditions." at bounding box center [177, 163] width 0 height 0
checkbox input "true"
click at [317, 260] on tc-wizard-step "Customer information (you) Please provide the required information below. First…" at bounding box center [327, 121] width 317 height 285
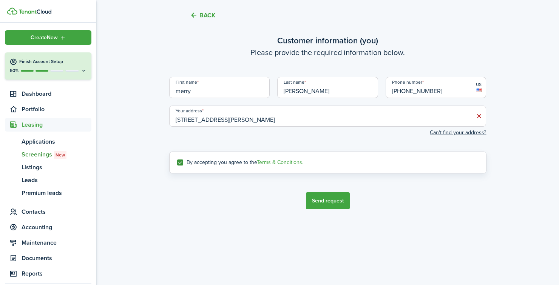
click at [310, 210] on button "Send request" at bounding box center [328, 201] width 44 height 17
click at [337, 210] on button "Send request" at bounding box center [328, 201] width 44 height 17
click at [322, 260] on tc-wizard-step "Customer information (you) Please provide the required information below. First…" at bounding box center [327, 121] width 317 height 285
click at [40, 96] on span "Dashboard" at bounding box center [57, 93] width 70 height 9
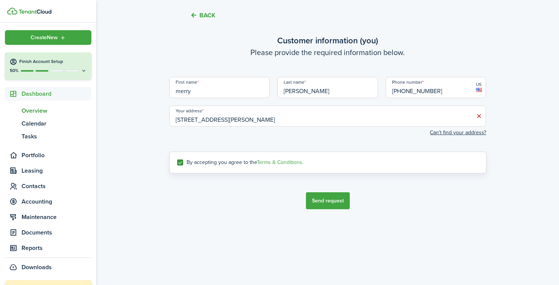
click at [37, 106] on link "ov Overview" at bounding box center [48, 111] width 86 height 13
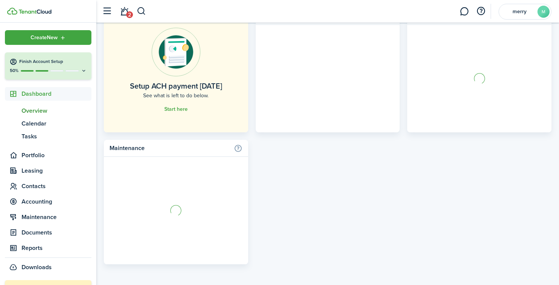
click at [37, 106] on span "Overview" at bounding box center [57, 110] width 70 height 9
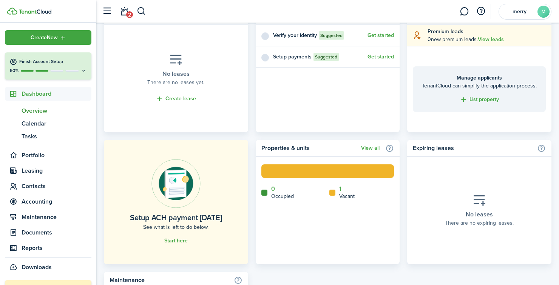
scroll to position [375, 0]
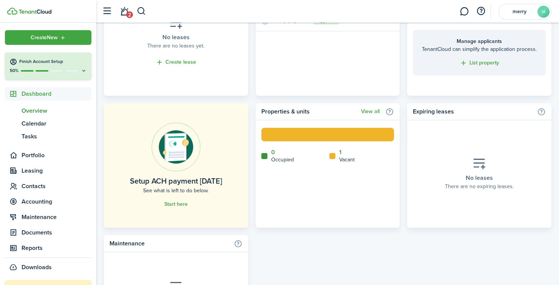
click at [348, 132] on rect at bounding box center [327, 135] width 133 height 14
click at [337, 148] on home-widget-body "0 Occupied 1 Vacant" at bounding box center [328, 174] width 144 height 108
click at [176, 206] on link "Start here" at bounding box center [175, 205] width 23 height 6
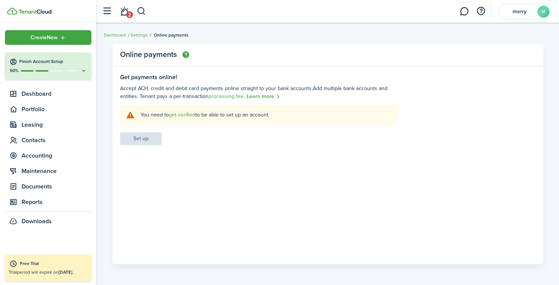
click at [176, 115] on link "get verified" at bounding box center [182, 115] width 26 height 8
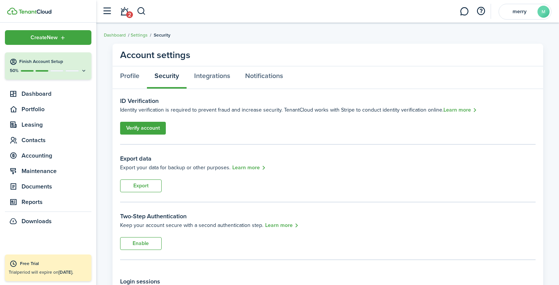
click at [153, 127] on link "Verify account" at bounding box center [143, 128] width 46 height 13
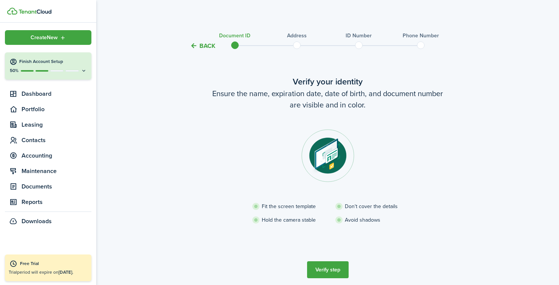
click at [331, 269] on button "Verify step" at bounding box center [328, 270] width 42 height 17
click at [358, 43] on span at bounding box center [358, 45] width 11 height 11
